Goal: Task Accomplishment & Management: Complete application form

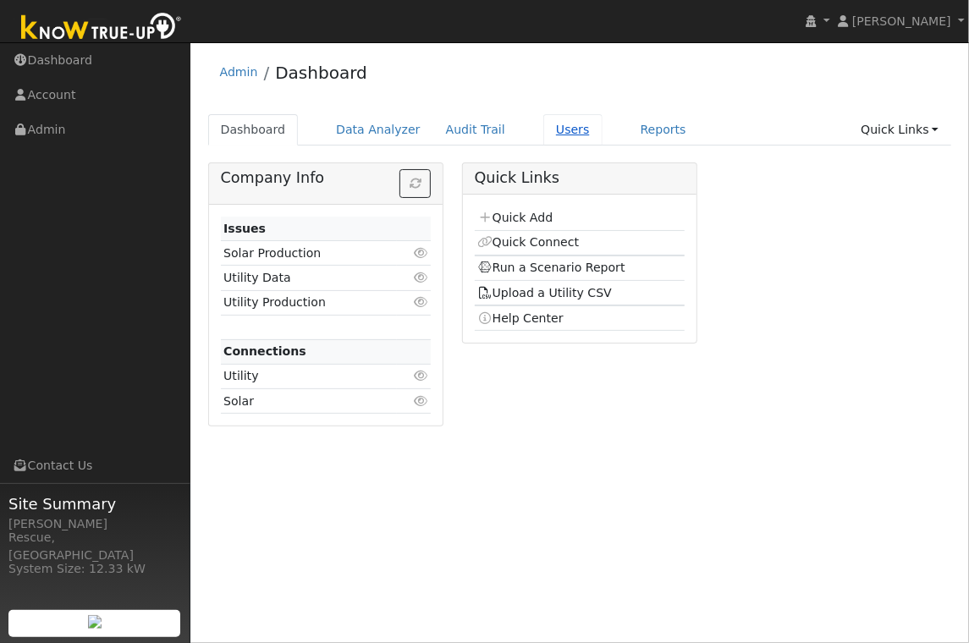
click at [543, 124] on link "Users" at bounding box center [572, 129] width 59 height 31
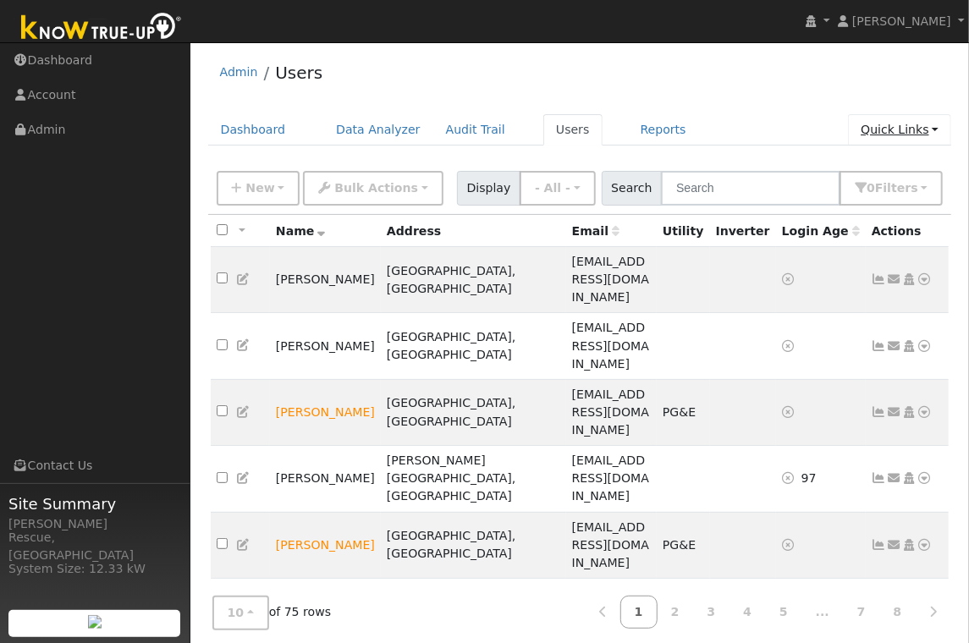
click at [886, 136] on link "Quick Links" at bounding box center [899, 129] width 103 height 31
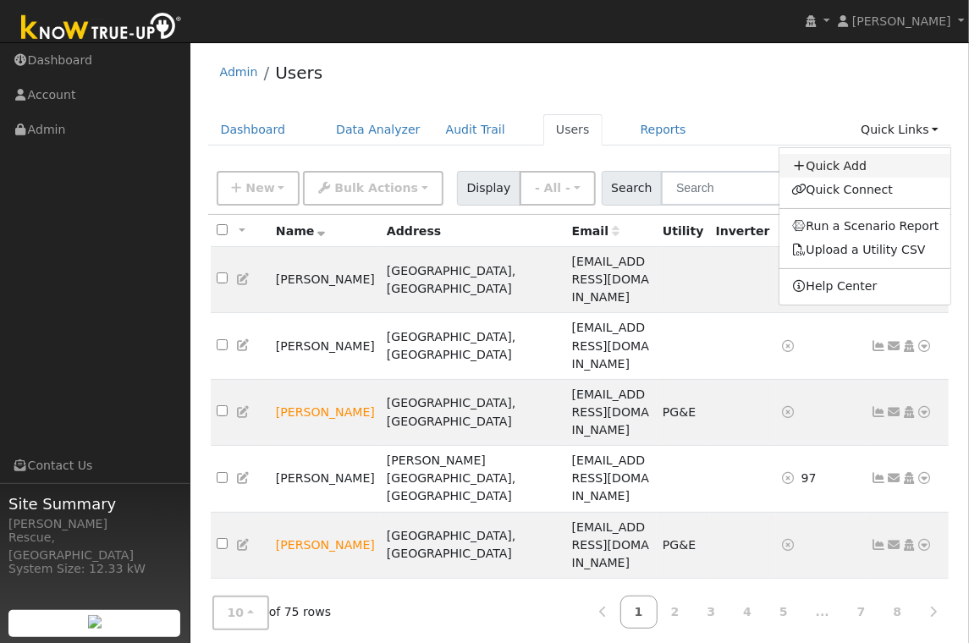
click at [846, 168] on link "Quick Add" at bounding box center [865, 166] width 172 height 24
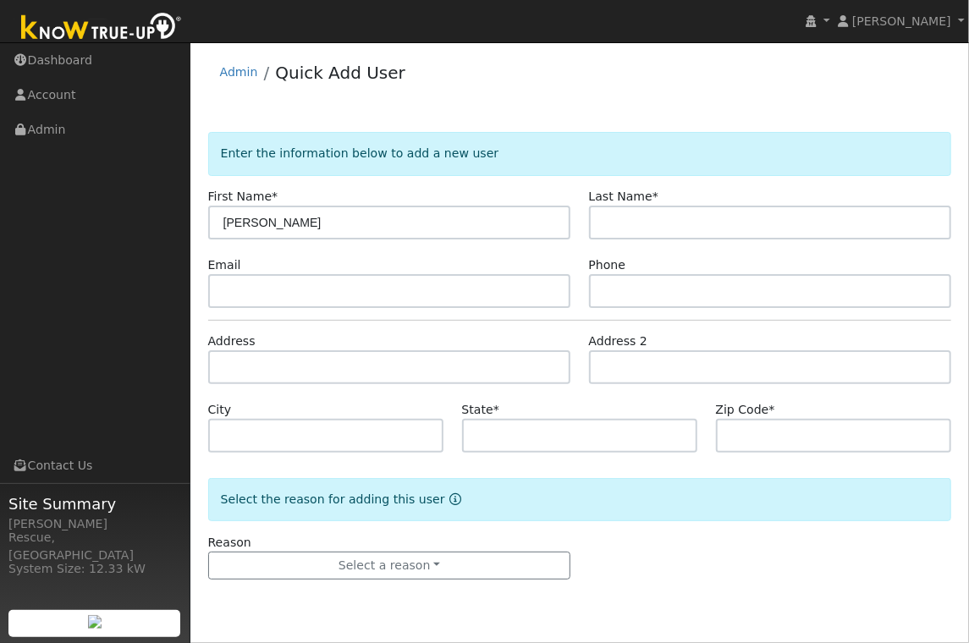
type input "[PERSON_NAME]"
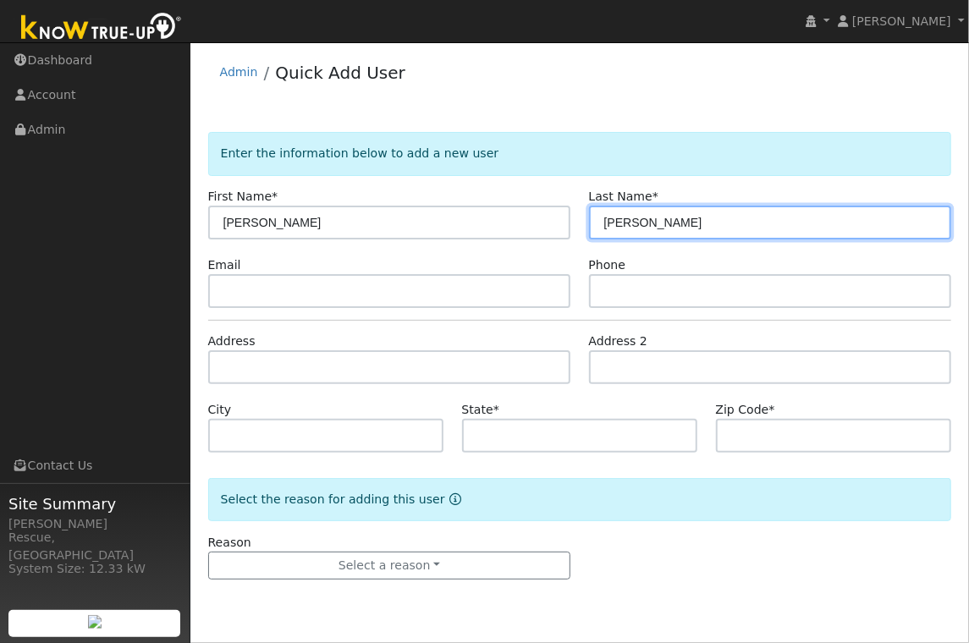
type input "[PERSON_NAME]"
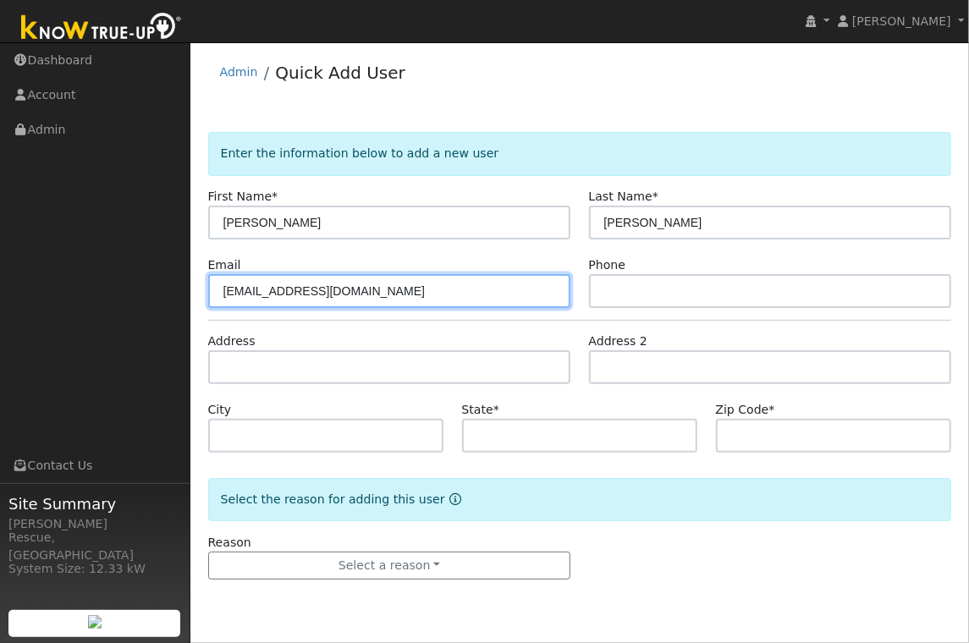
type input "jakerad530@gmail.com"
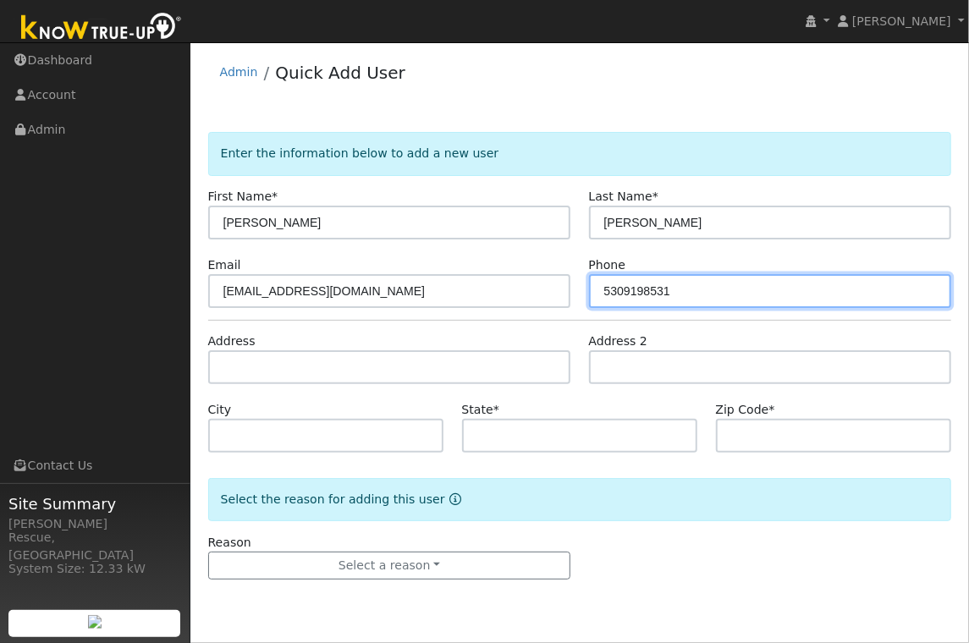
type input "5309198531"
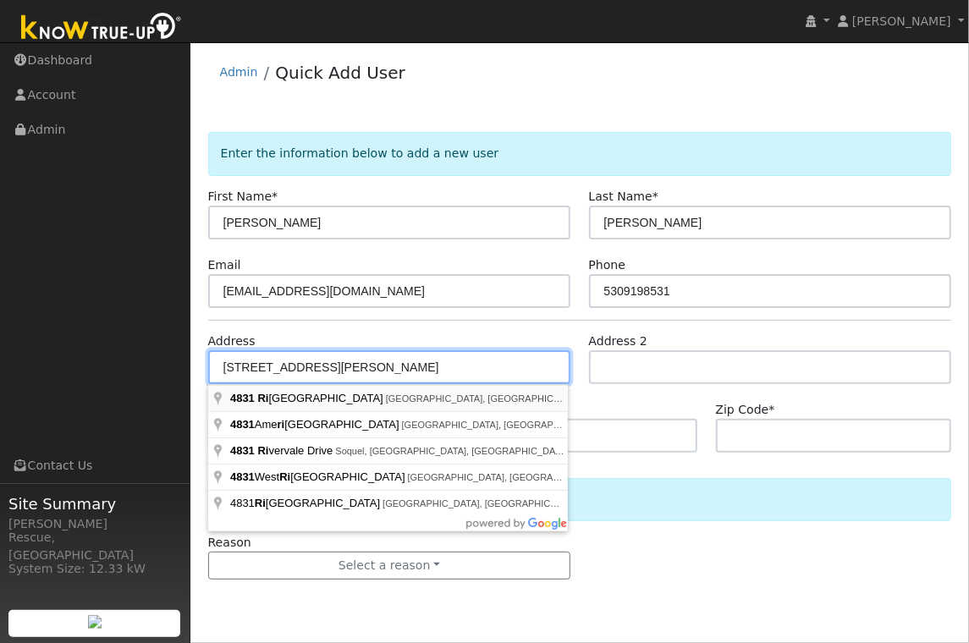
type input "4831 Ringold Road"
type input "Diamond Springs"
type input "CA"
type input "95619"
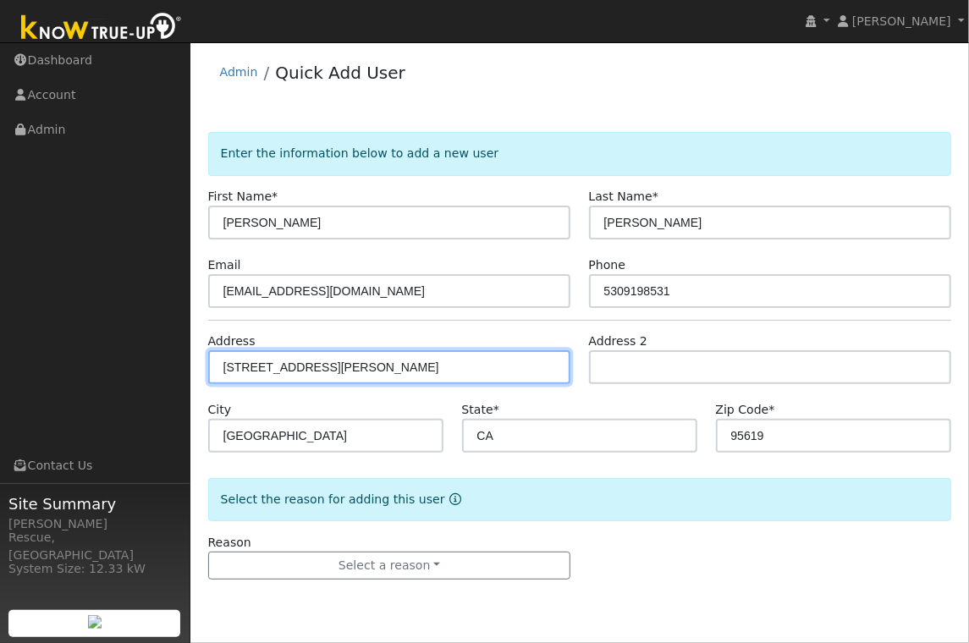
drag, startPoint x: 388, startPoint y: 366, endPoint x: 210, endPoint y: 366, distance: 178.5
click at [210, 366] on input "4831 Ringold Road" at bounding box center [389, 367] width 363 height 34
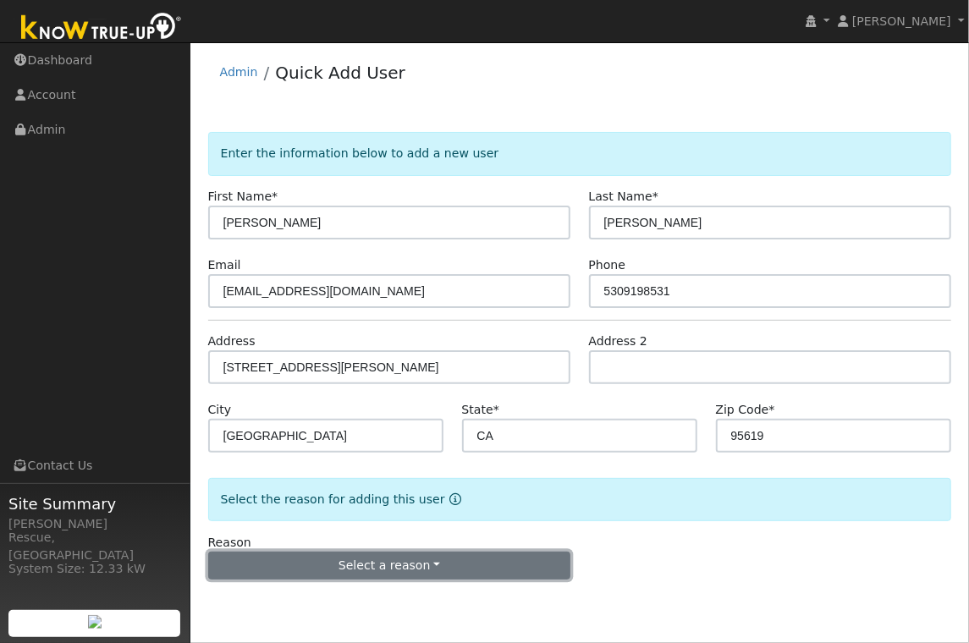
click at [410, 554] on button "Select a reason" at bounding box center [389, 566] width 363 height 29
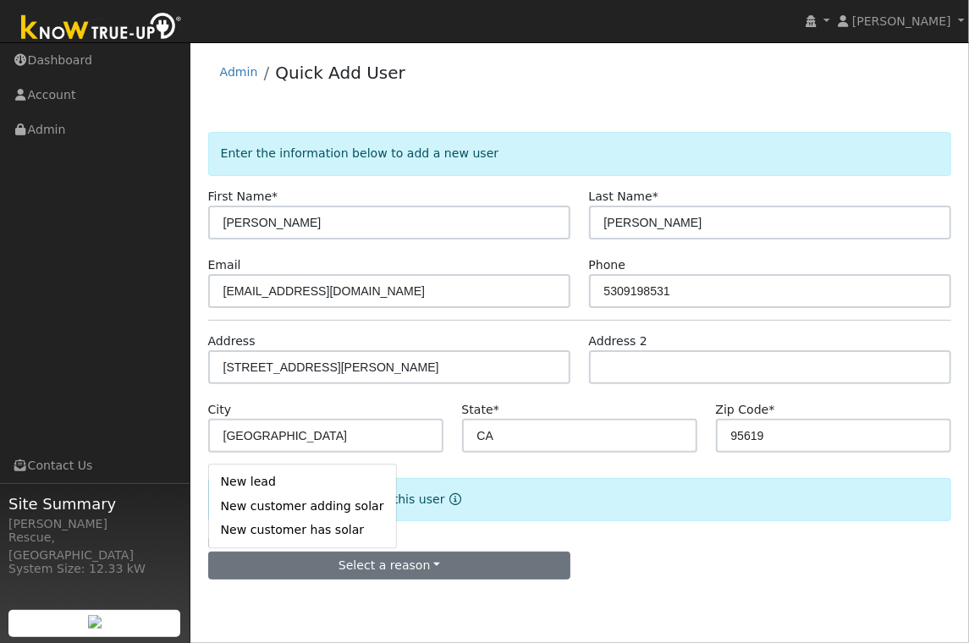
click at [300, 488] on link "New lead" at bounding box center [302, 482] width 187 height 24
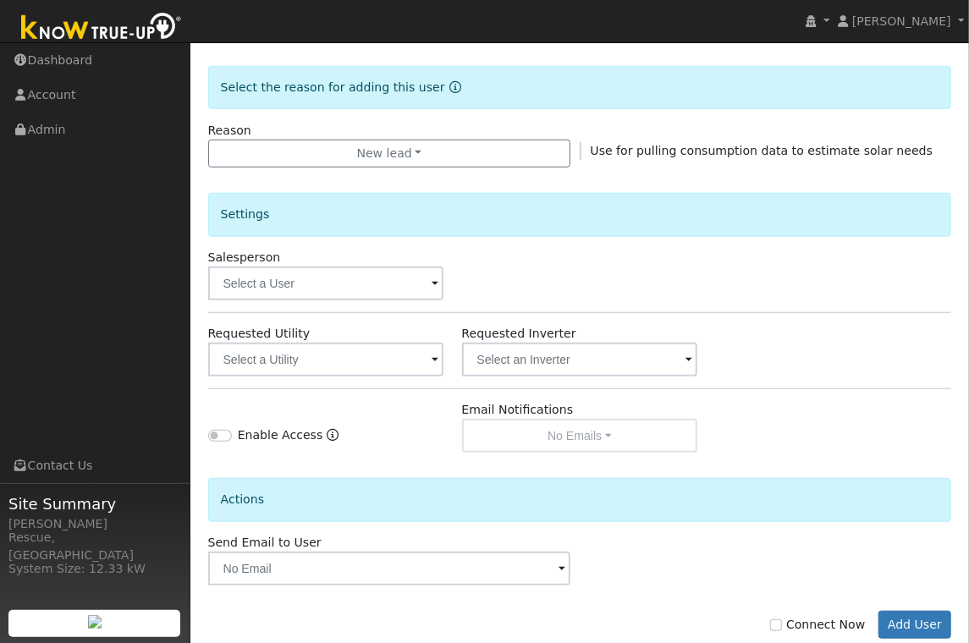
scroll to position [450, 0]
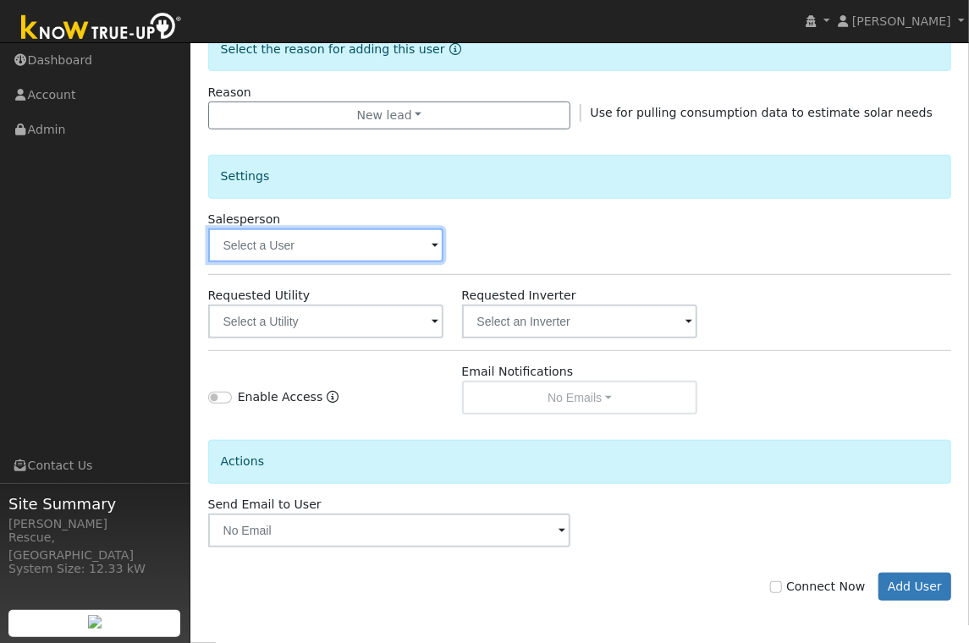
click at [336, 229] on input "text" at bounding box center [326, 245] width 236 height 34
click at [338, 249] on input "text" at bounding box center [326, 245] width 236 height 34
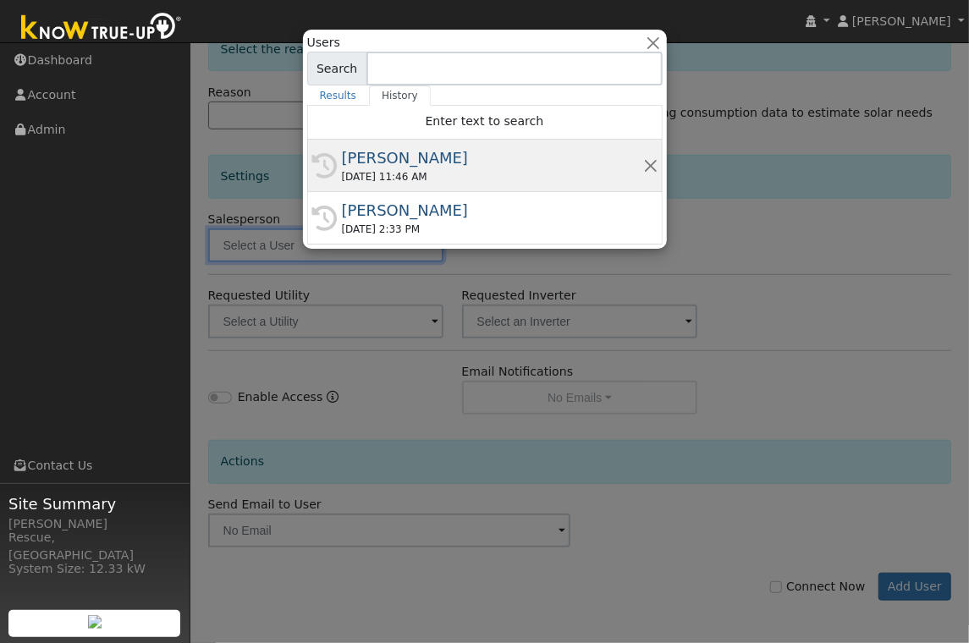
drag, startPoint x: 477, startPoint y: 153, endPoint x: 448, endPoint y: 187, distance: 45.0
click at [477, 153] on div "[PERSON_NAME]" at bounding box center [492, 157] width 301 height 23
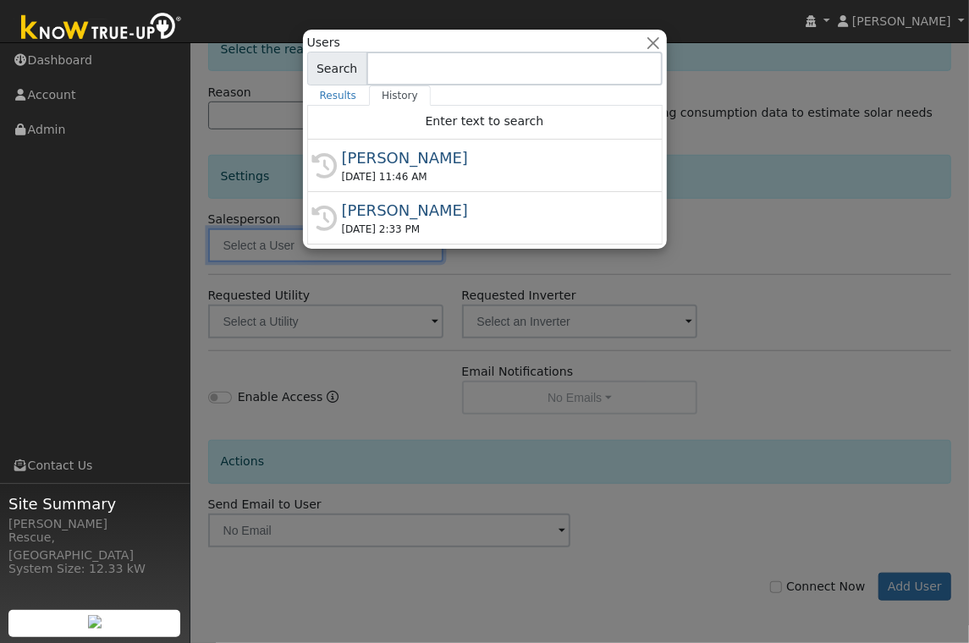
type input "[PERSON_NAME]"
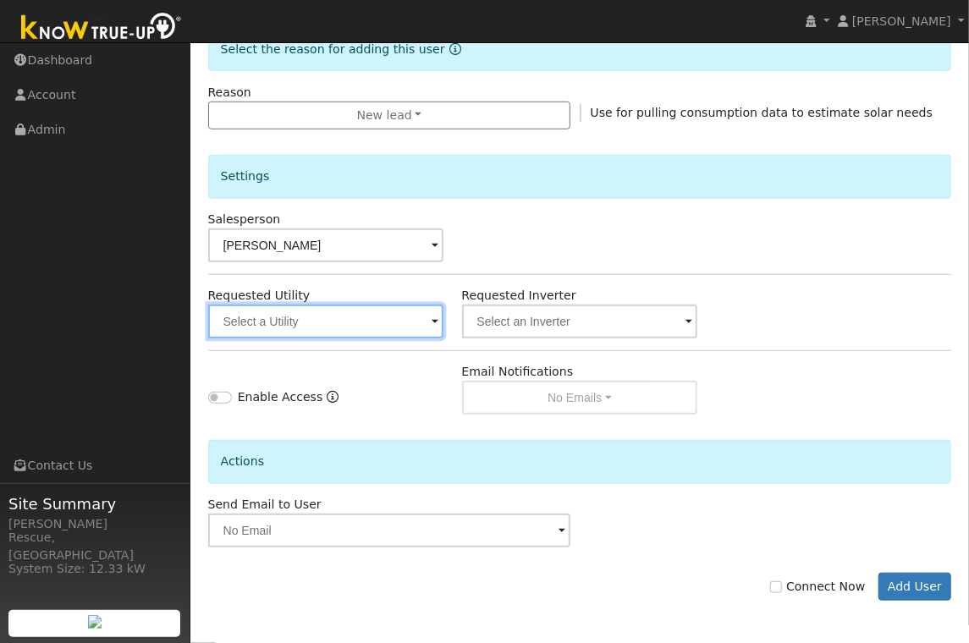
click at [365, 332] on input "text" at bounding box center [326, 322] width 236 height 34
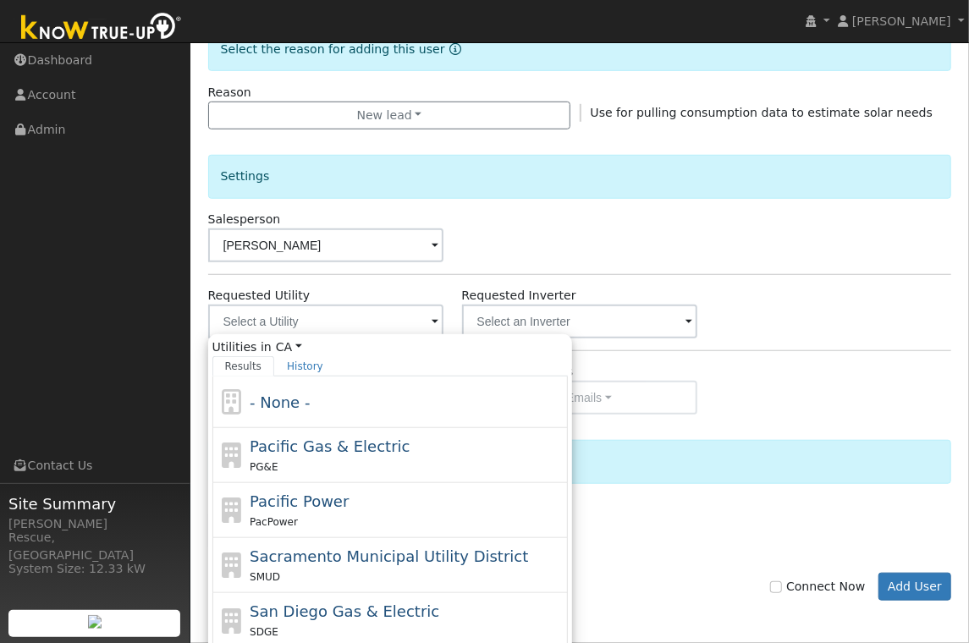
click at [355, 438] on span "Pacific Gas & Electric" at bounding box center [330, 446] width 160 height 18
type input "Pacific Gas & Electric"
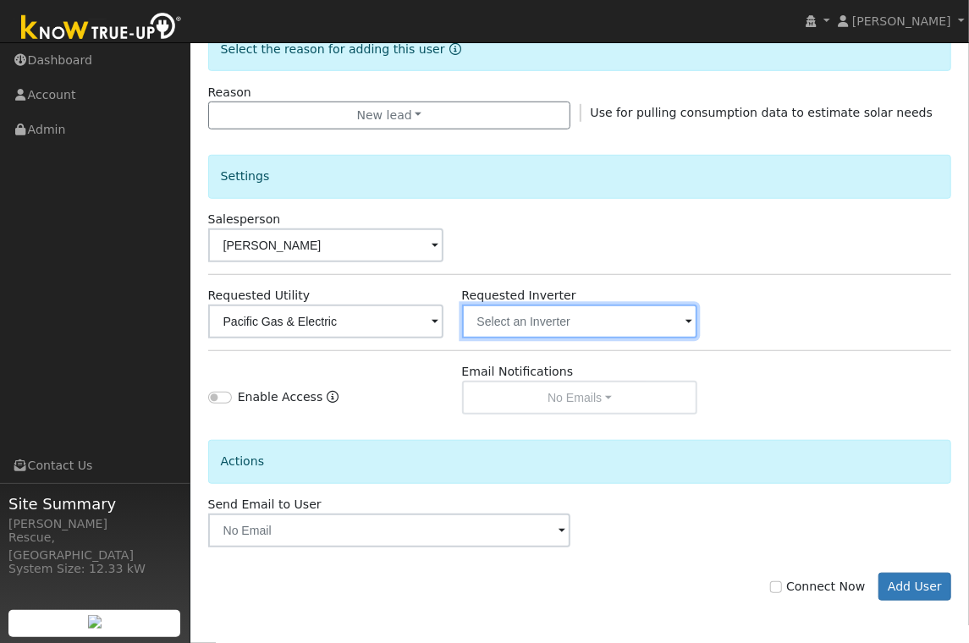
drag, startPoint x: 615, startPoint y: 337, endPoint x: 598, endPoint y: 332, distance: 17.7
click at [615, 337] on input "text" at bounding box center [580, 322] width 236 height 34
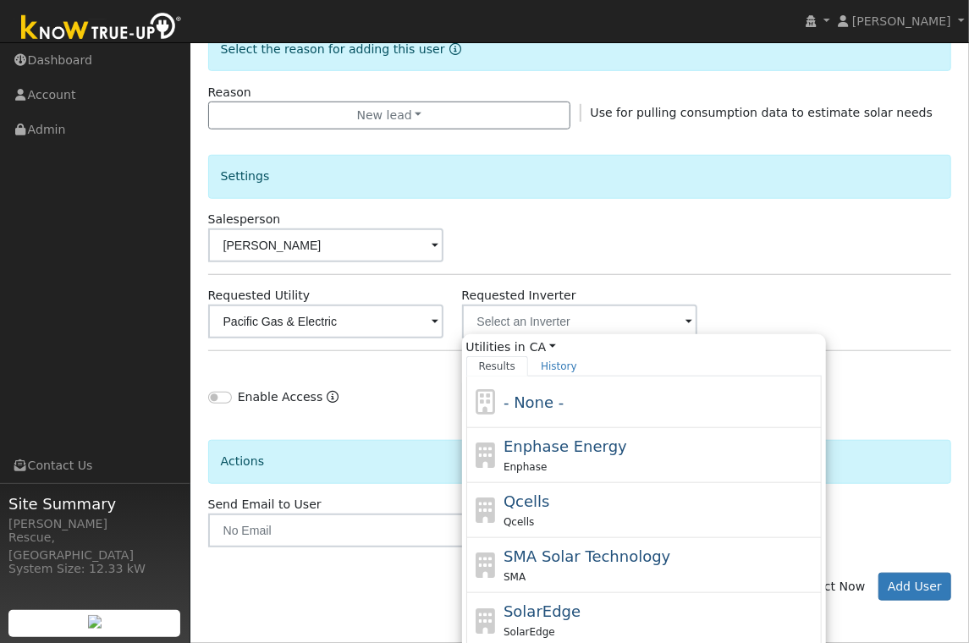
click at [622, 408] on div "- None -" at bounding box center [660, 402] width 314 height 23
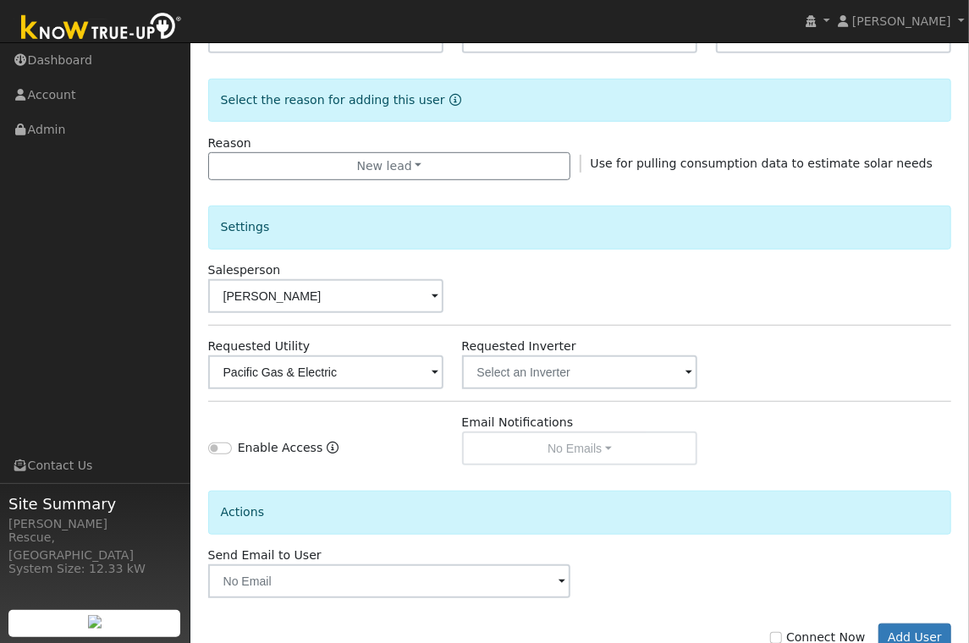
scroll to position [395, 0]
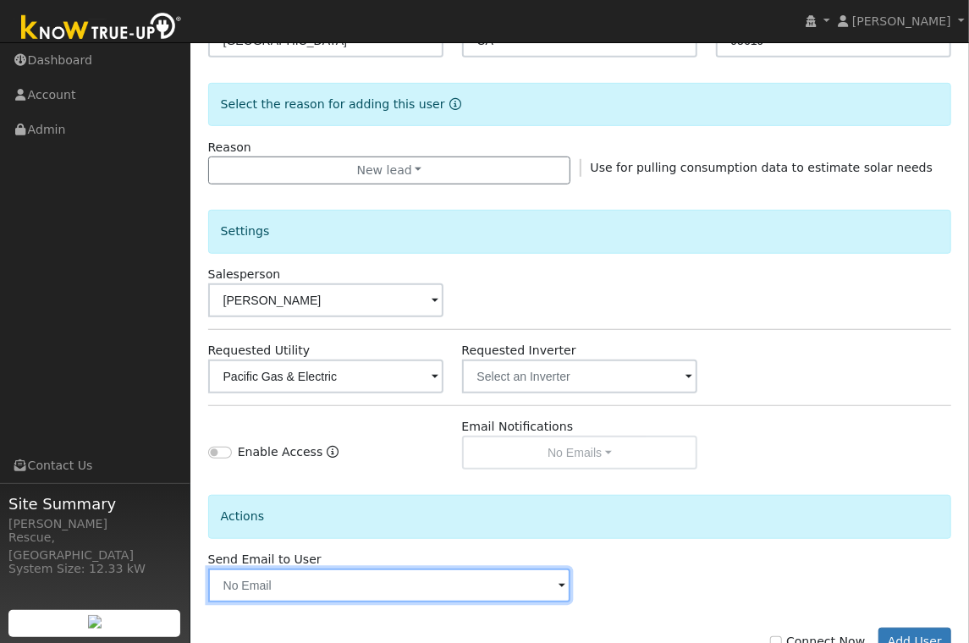
click at [547, 581] on input "text" at bounding box center [389, 586] width 363 height 34
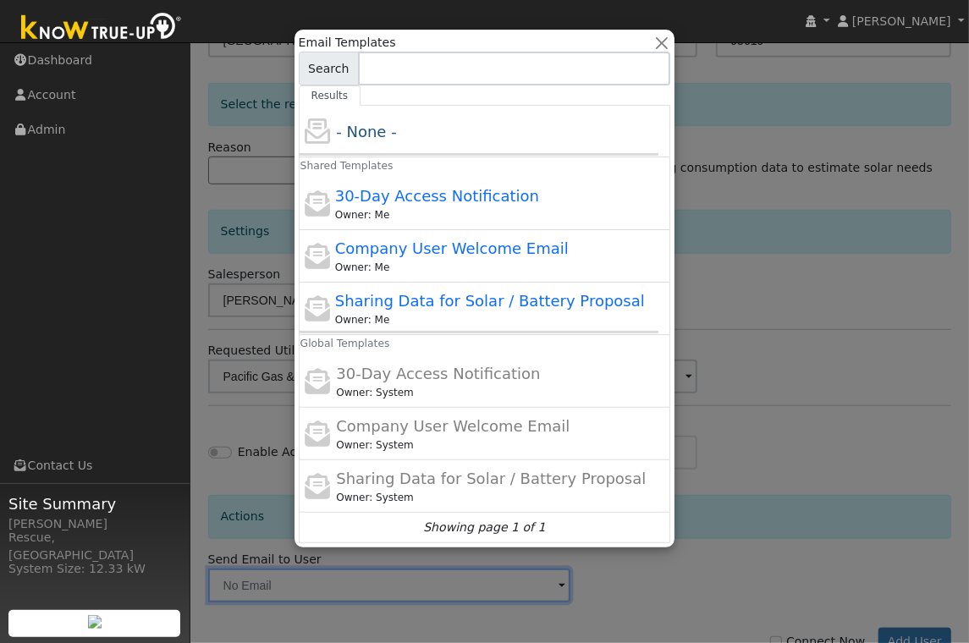
click at [446, 207] on div "Owner: Me" at bounding box center [493, 214] width 316 height 15
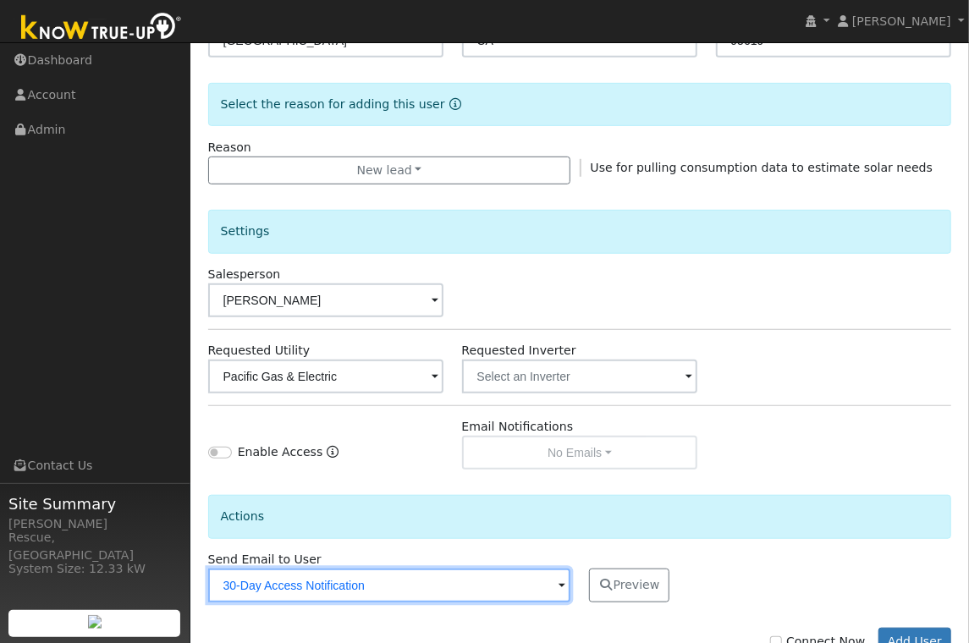
click at [381, 580] on input "30-Day Access Notification" at bounding box center [389, 586] width 363 height 34
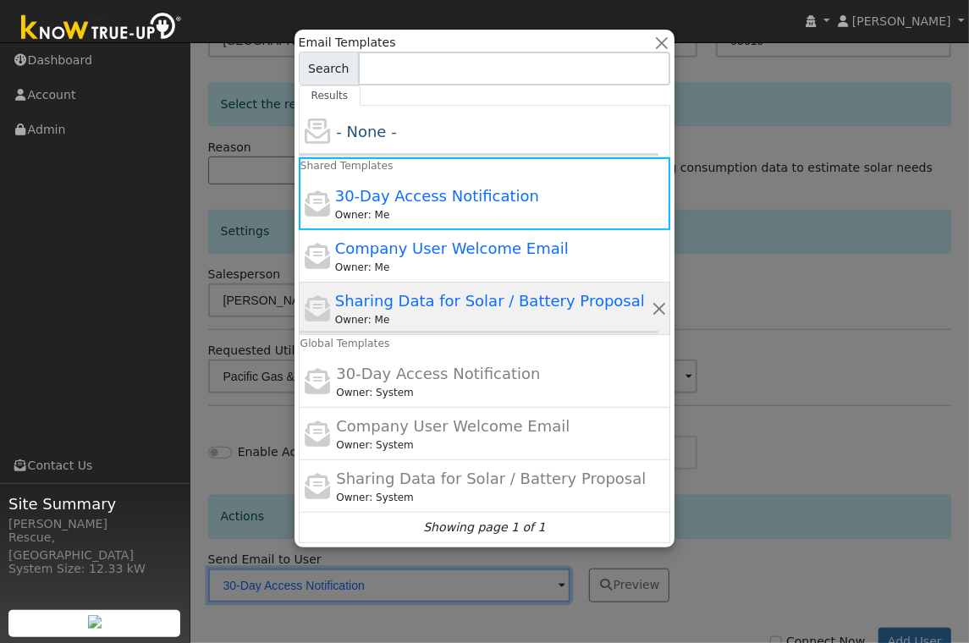
click at [482, 313] on div "Owner: Me" at bounding box center [493, 319] width 316 height 15
type input "Sharing Data for Solar / Battery Proposal"
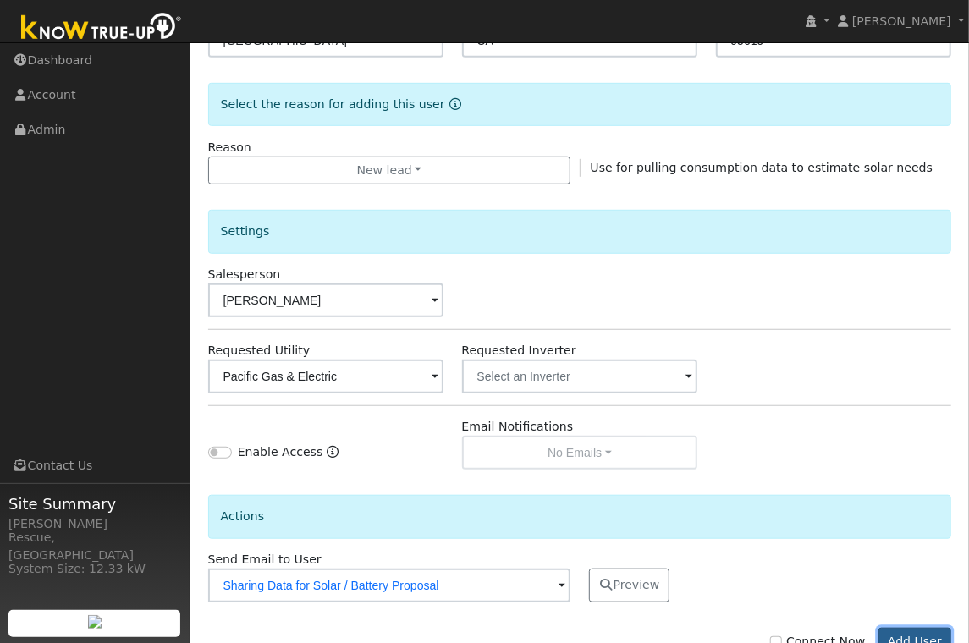
click at [923, 636] on button "Add User" at bounding box center [915, 642] width 74 height 29
